Goal: Go to known website: Access a specific website the user already knows

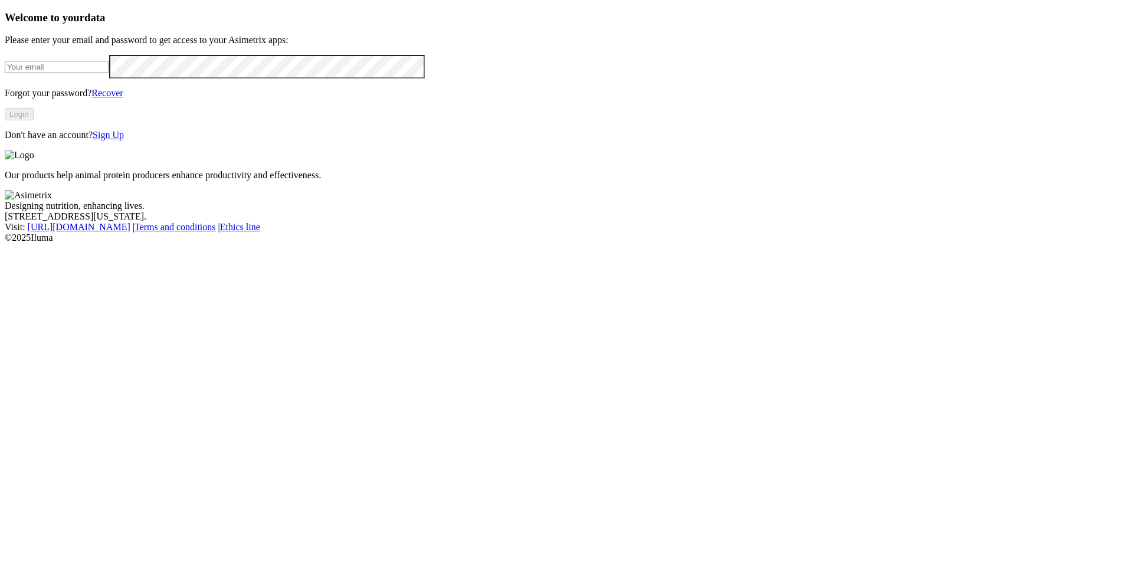
type input "[EMAIL_ADDRESS][DOMAIN_NAME]"
click at [34, 120] on button "Login" at bounding box center [19, 114] width 29 height 12
